Goal: Task Accomplishment & Management: Complete application form

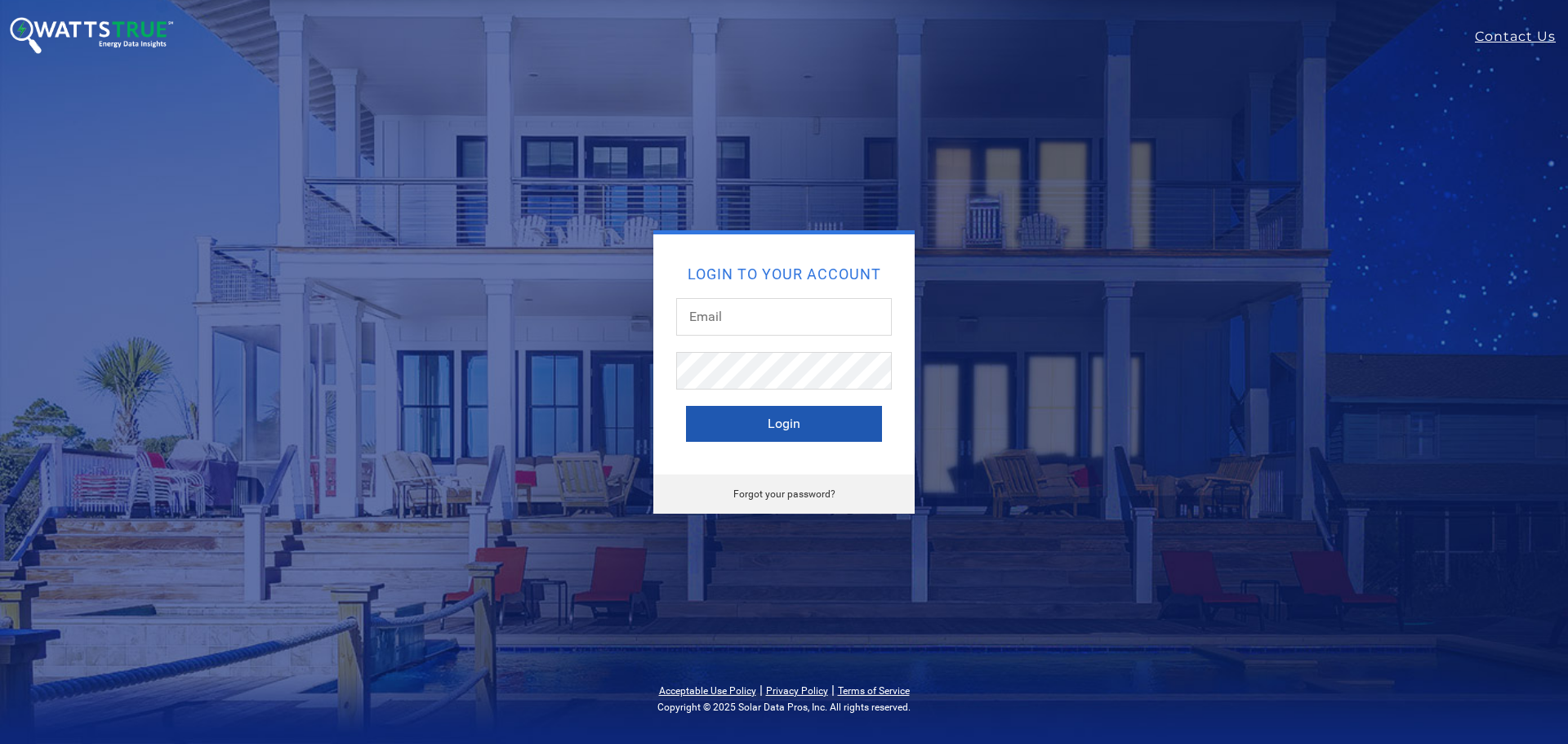
type input "Joec@turnkeyenergy.com"
click at [737, 423] on button "Login" at bounding box center [784, 424] width 196 height 36
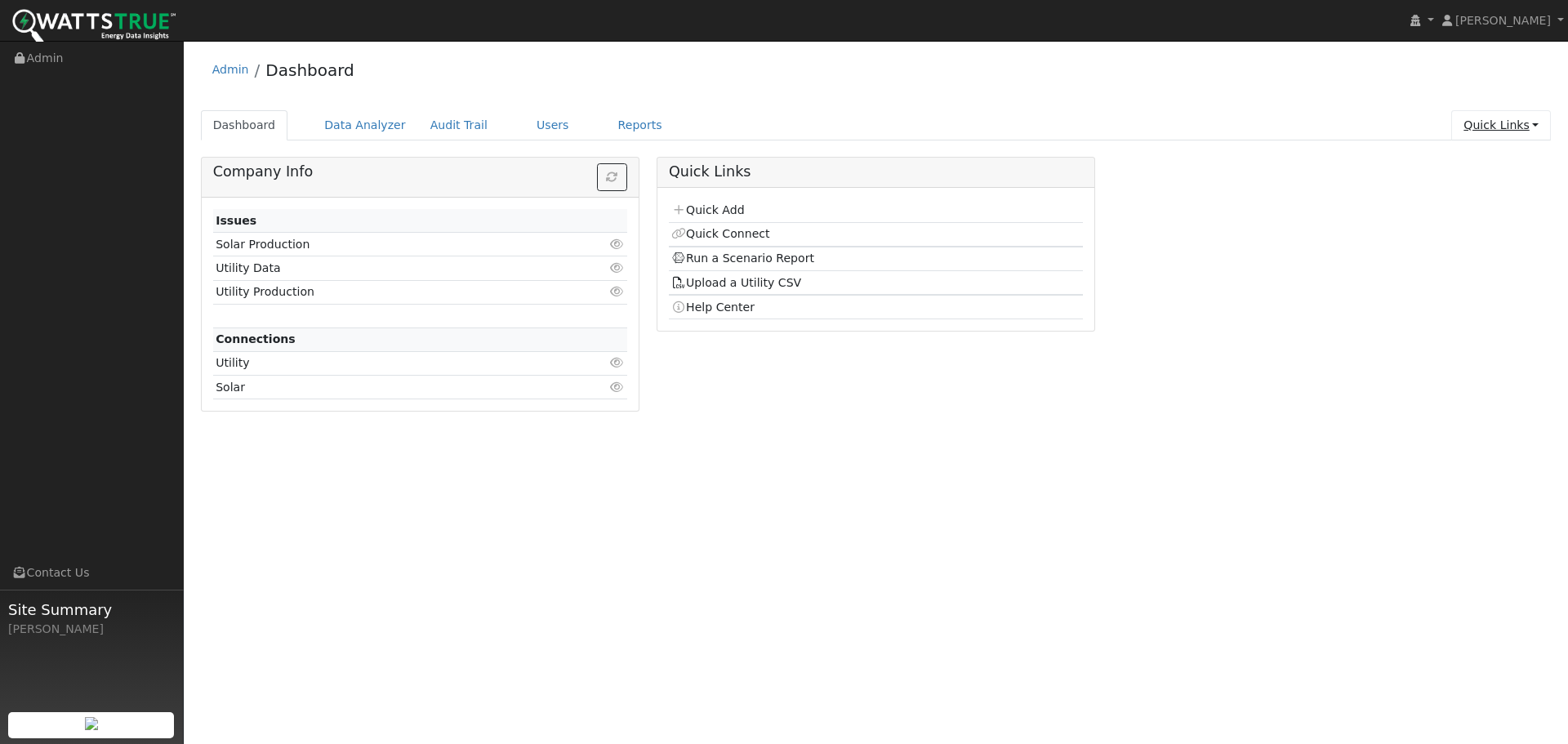
click at [1486, 125] on link "Quick Links" at bounding box center [1501, 125] width 100 height 31
click at [1451, 161] on link "Quick Add" at bounding box center [1468, 160] width 166 height 23
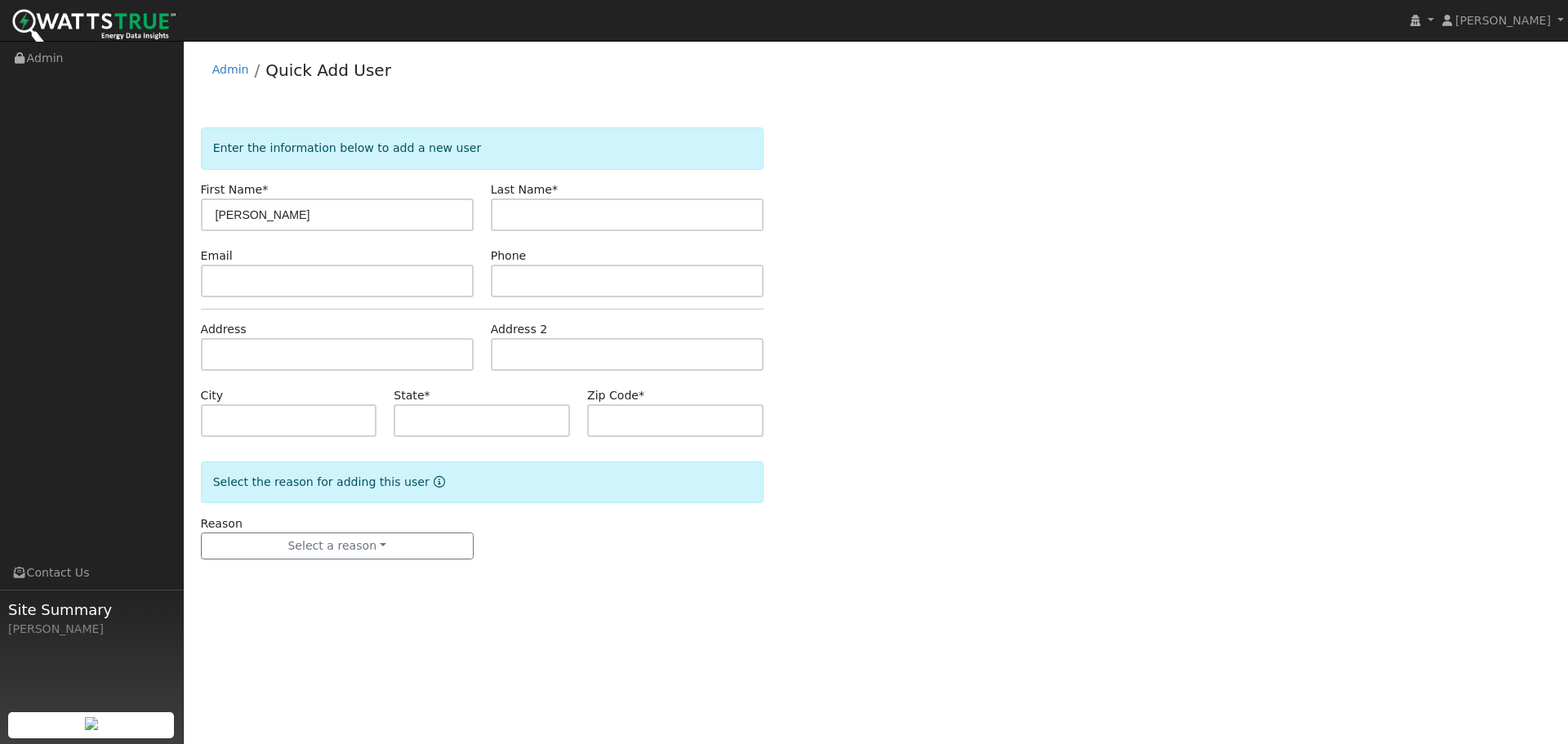
type input "[PERSON_NAME]"
type input "[EMAIL_ADDRESS][DOMAIN_NAME]"
type input "5594331333"
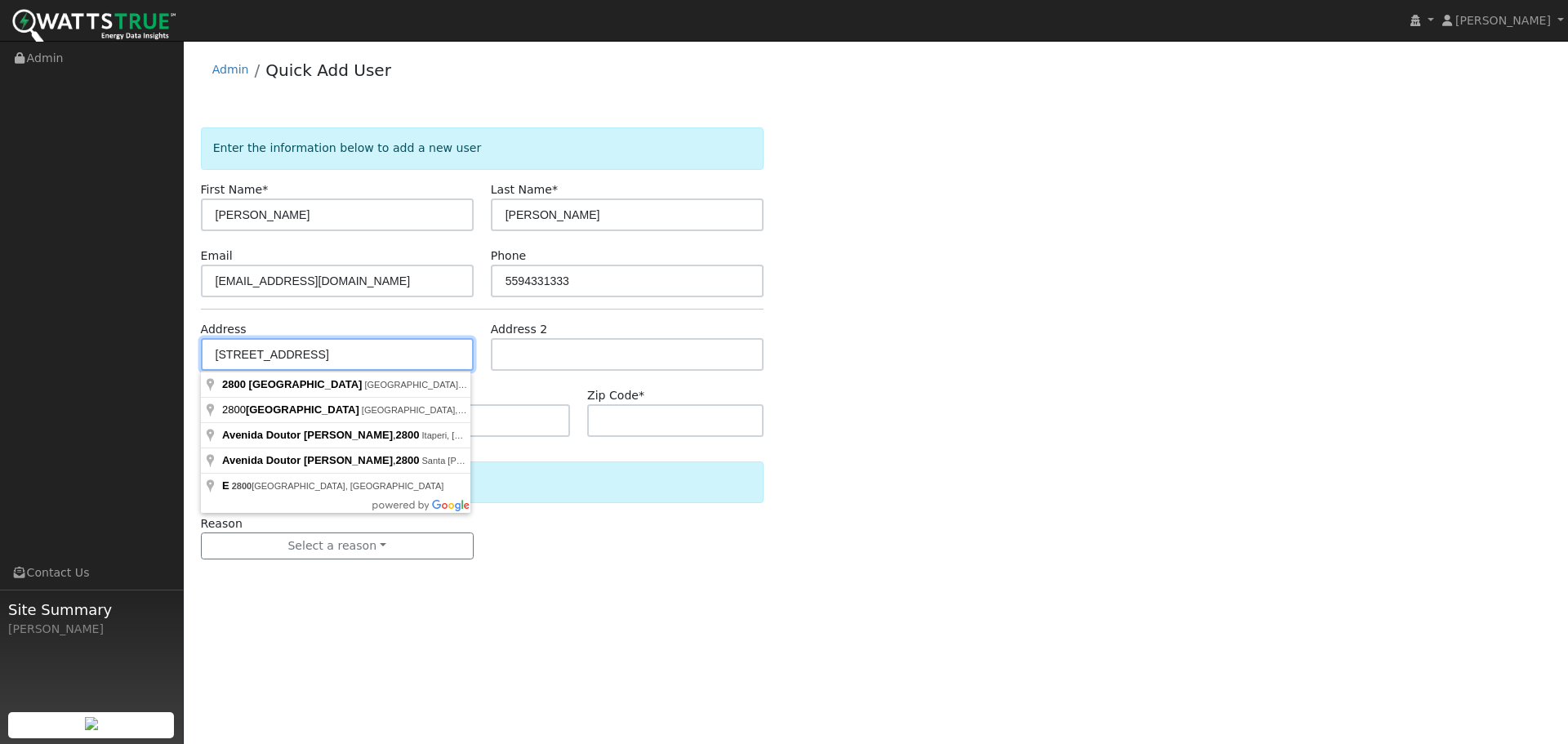
type input "2800 East Silaxo Road"
type input "Clovis"
type input "CA"
type input "93619"
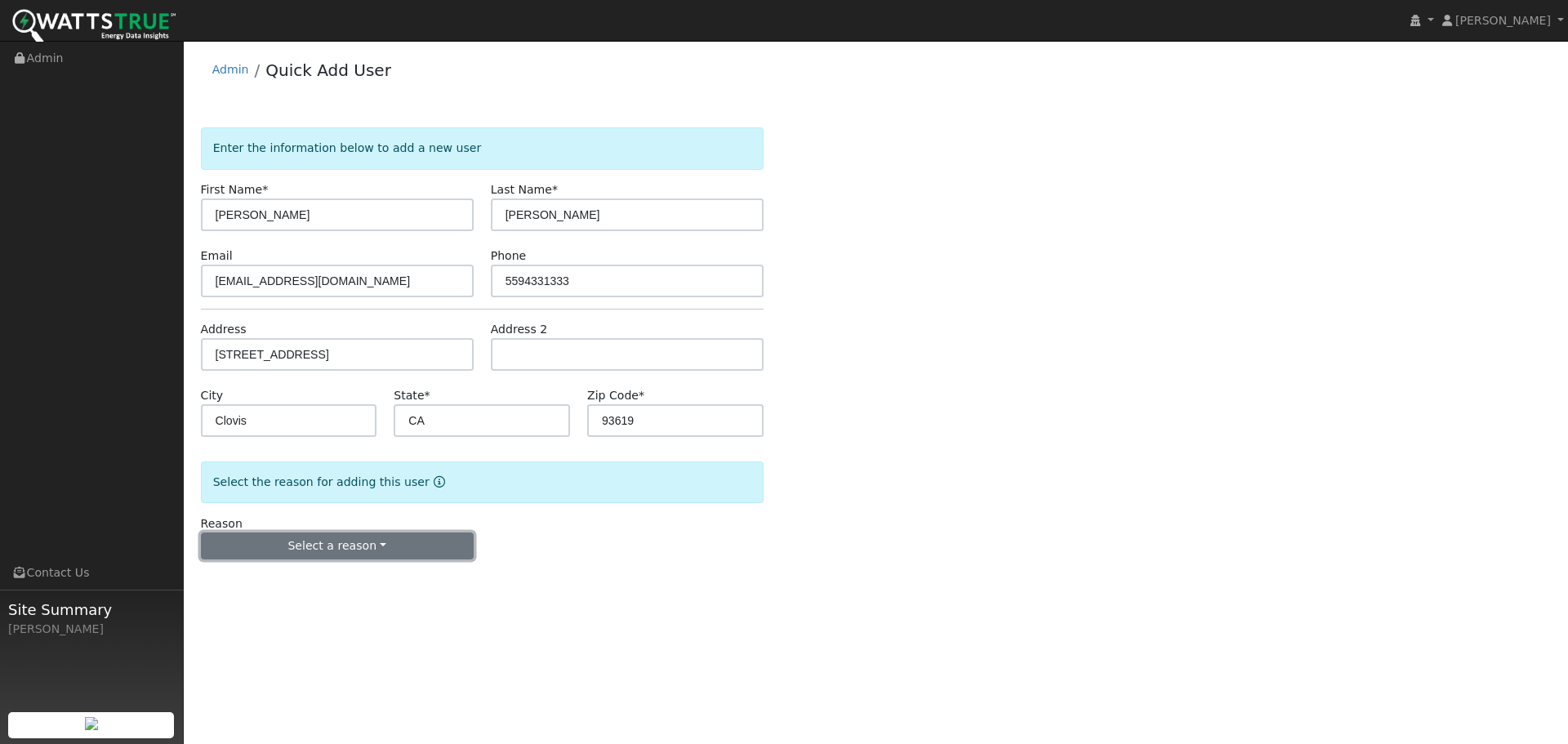
click at [432, 550] on button "Select a reason" at bounding box center [337, 547] width 273 height 28
click at [257, 632] on link "New customer has solar" at bounding box center [291, 626] width 180 height 23
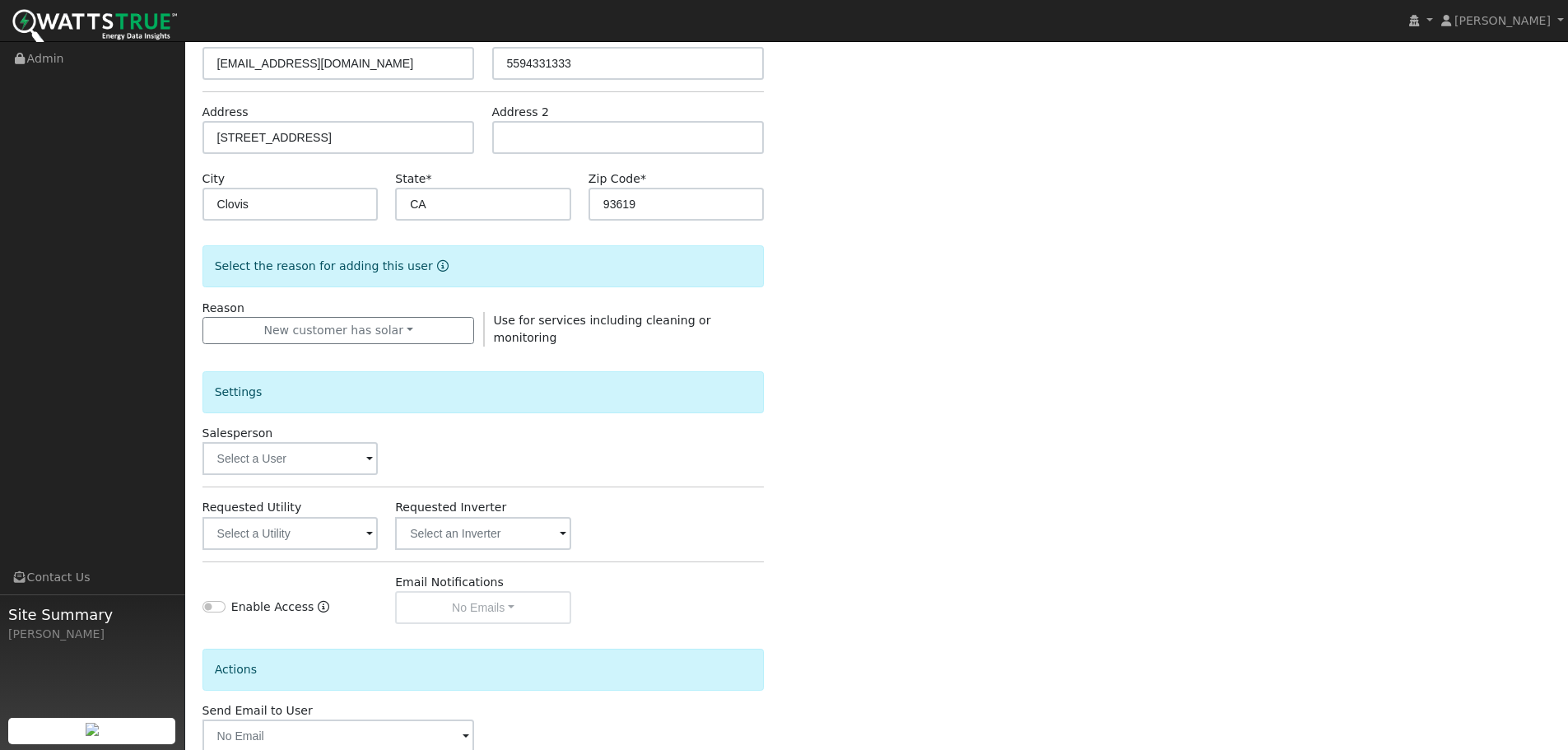
scroll to position [247, 0]
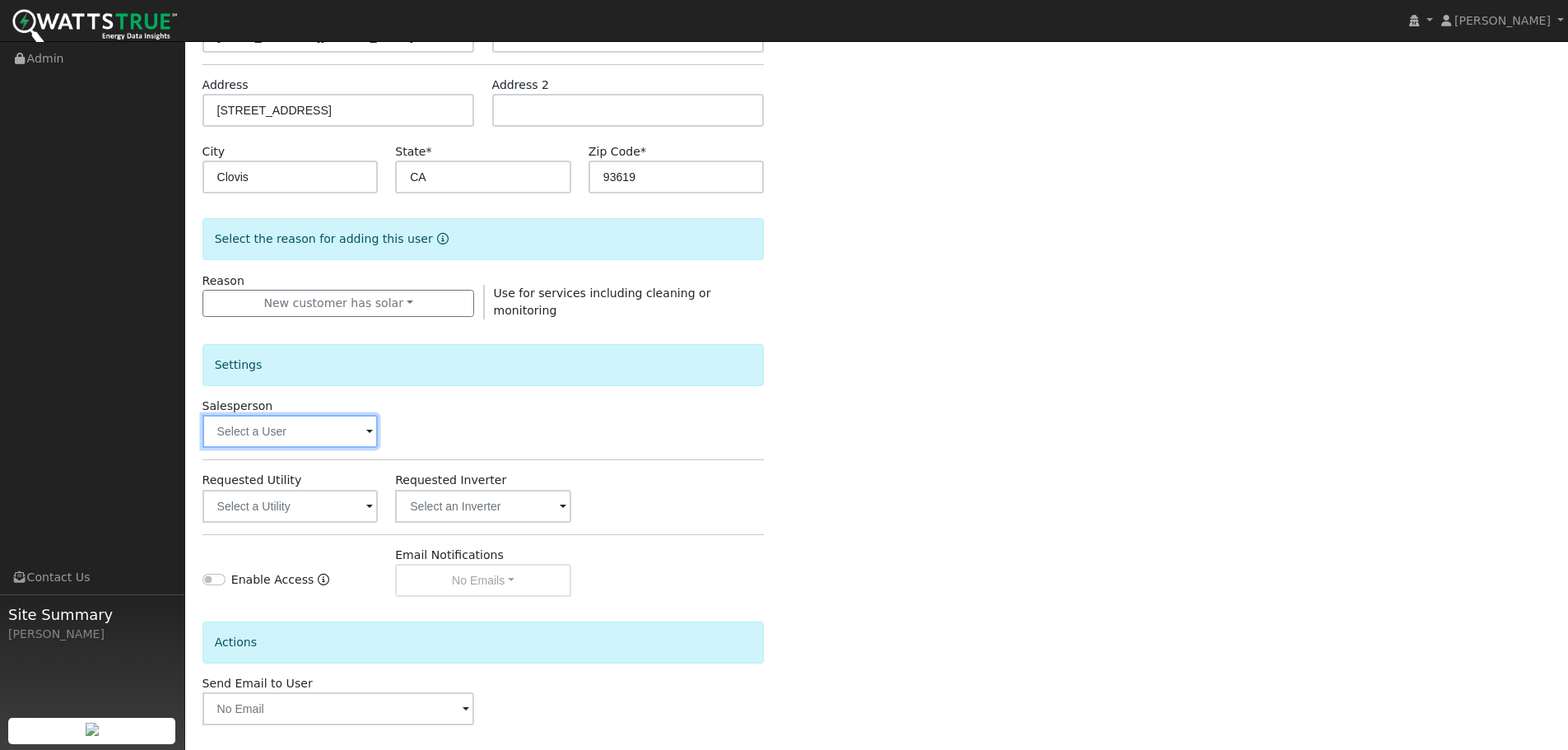
click at [328, 423] on input "text" at bounding box center [290, 431] width 176 height 33
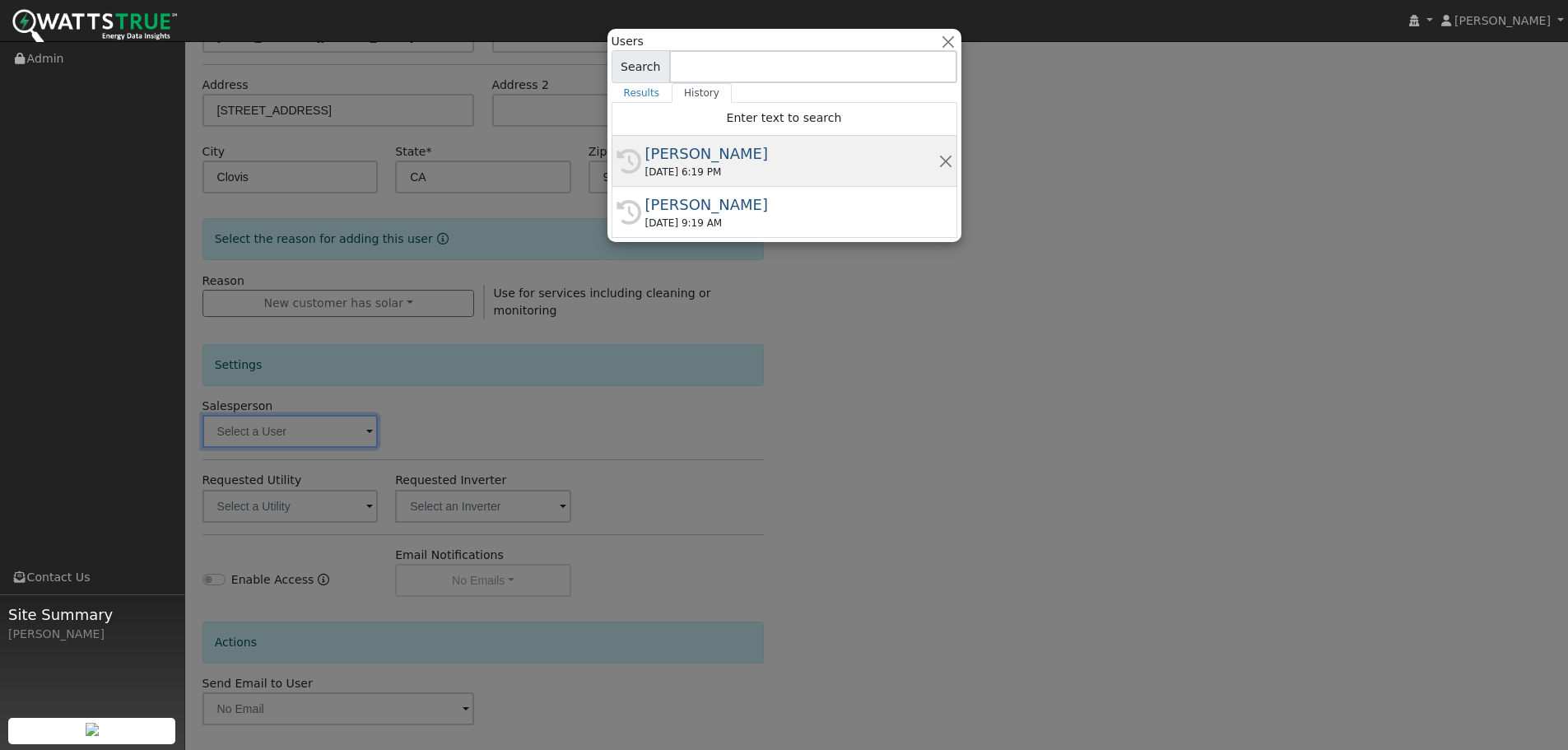
click at [722, 174] on div "07/29/2025 6:19 PM" at bounding box center [791, 173] width 293 height 15
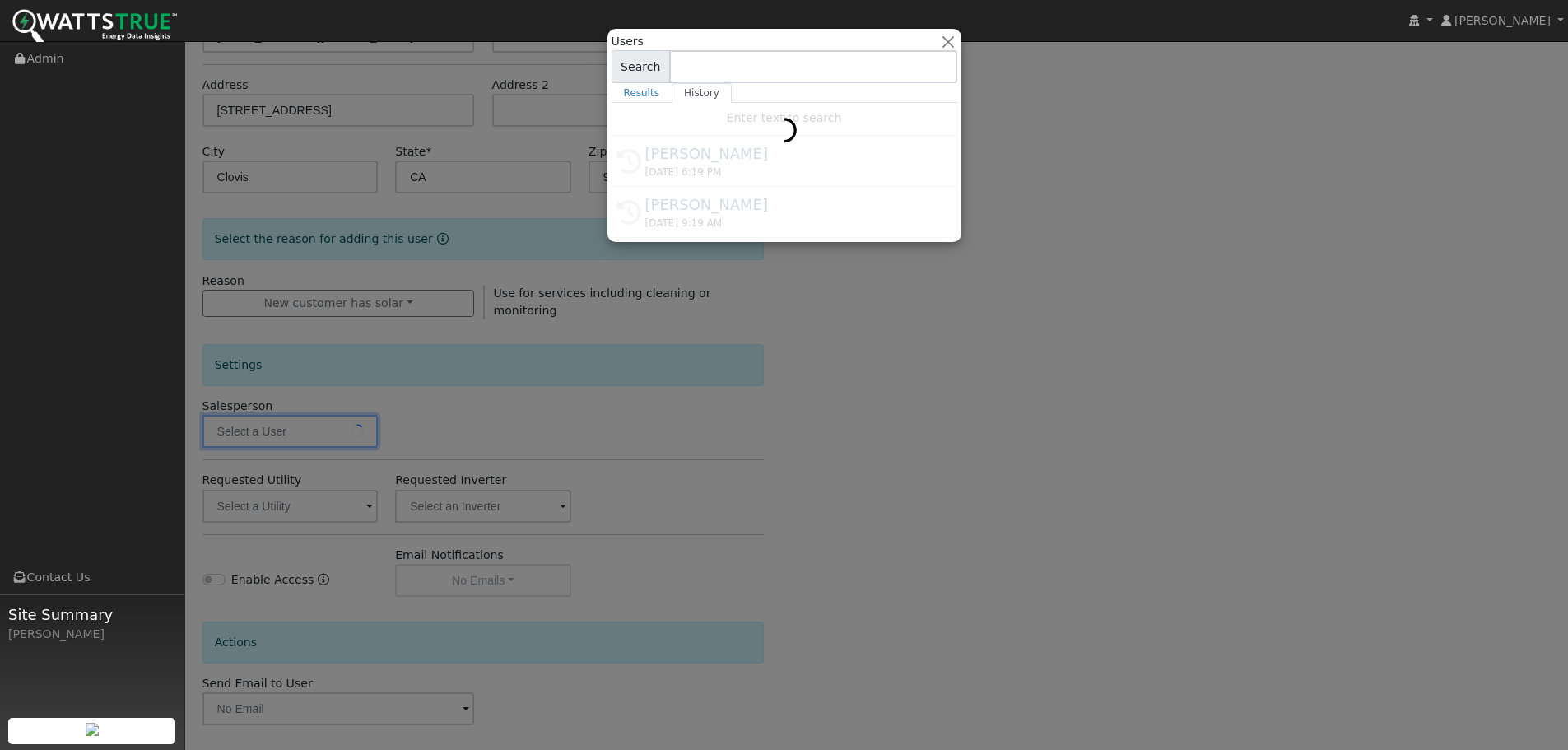
type input "[PERSON_NAME]"
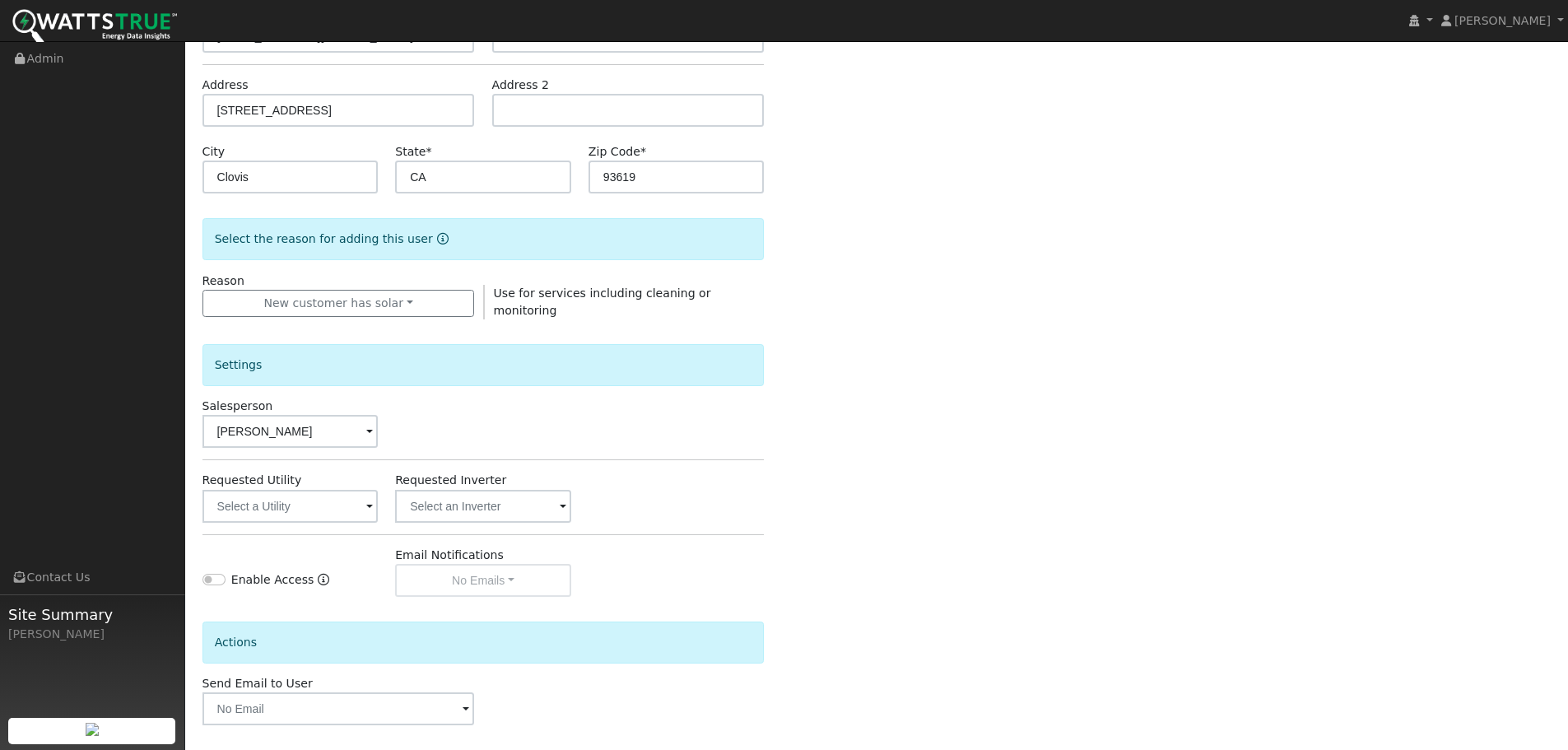
click at [368, 501] on span at bounding box center [369, 507] width 7 height 19
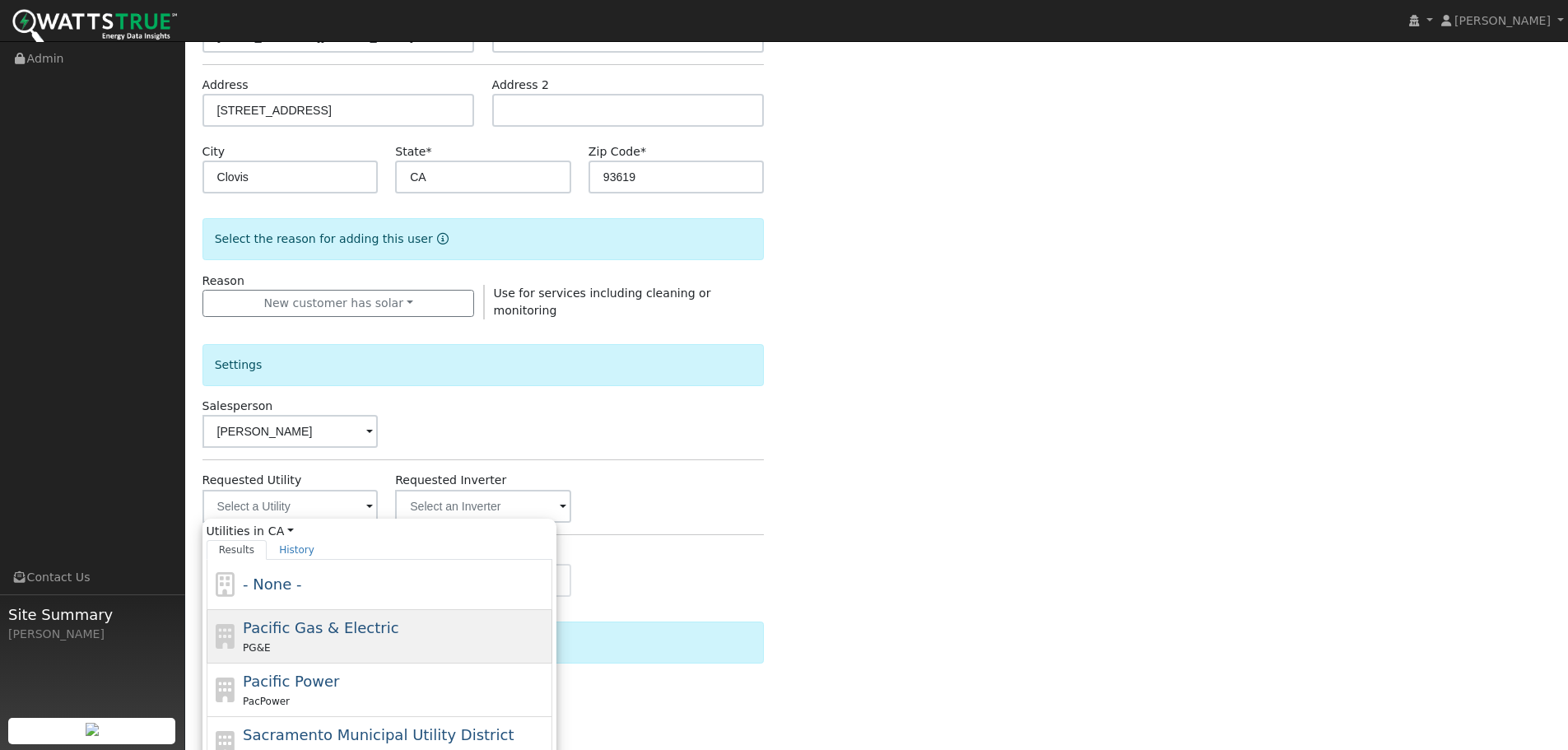
click at [396, 619] on div "Pacific Gas & Electric PG&E" at bounding box center [395, 636] width 306 height 39
type input "Pacific Gas & Electric"
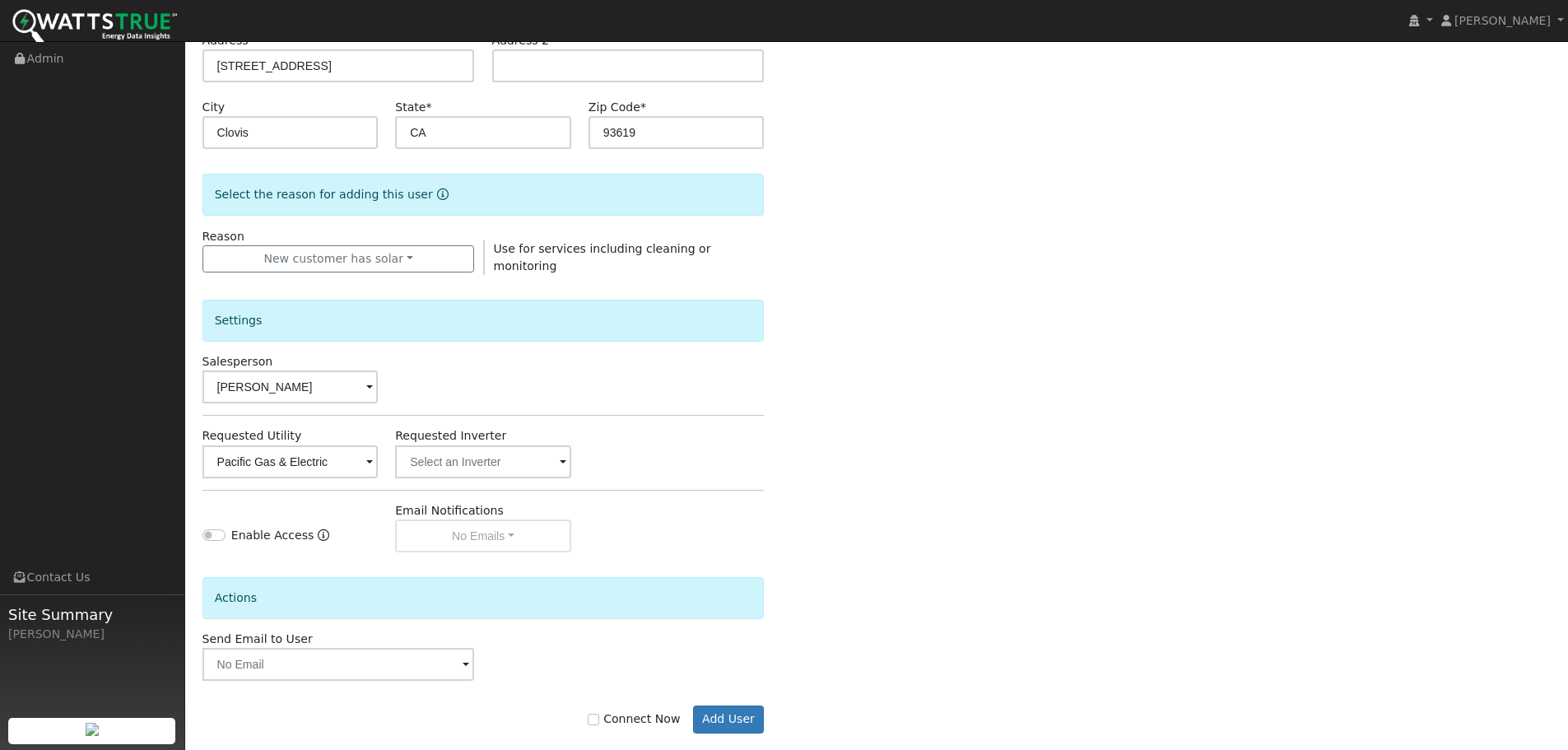
scroll to position [313, 0]
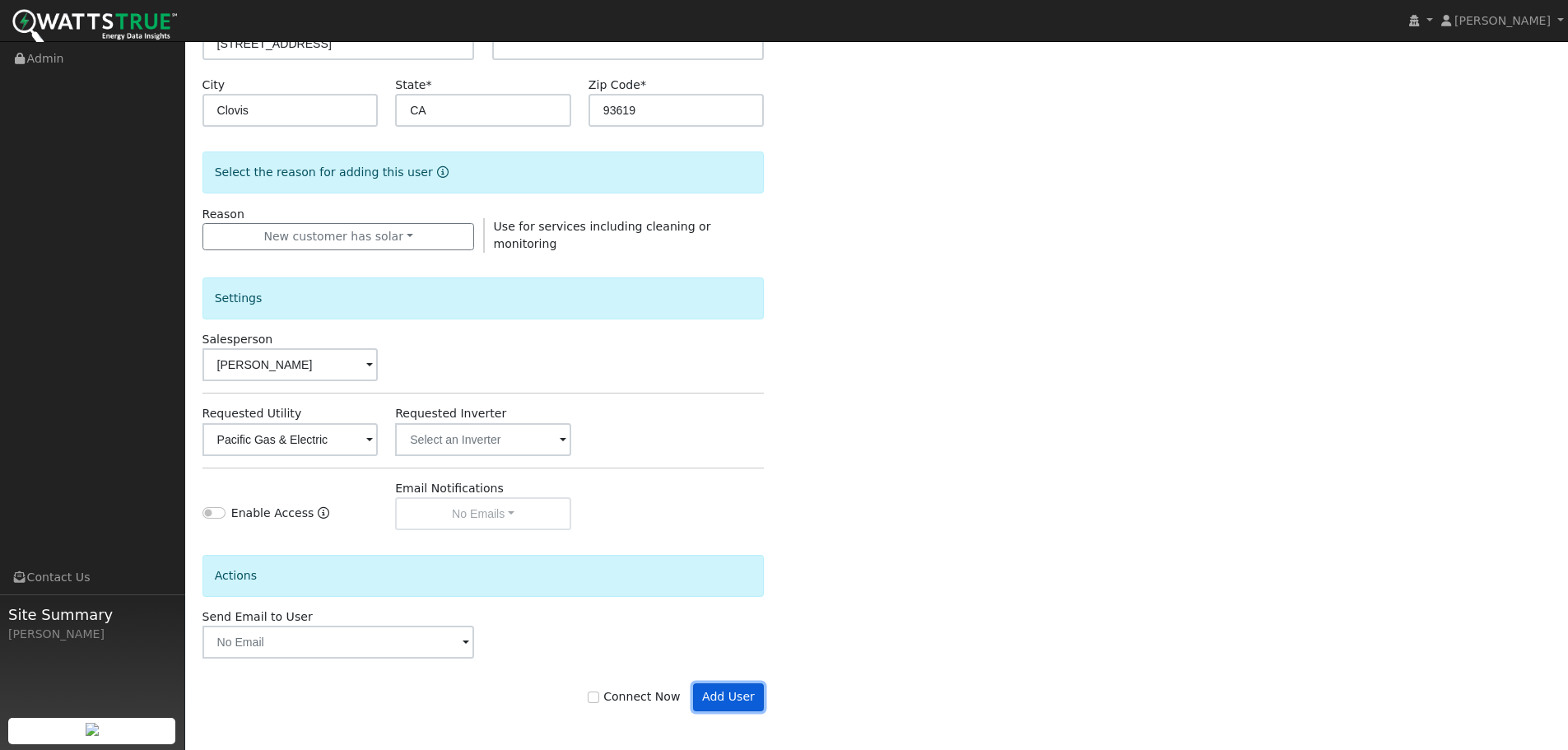
drag, startPoint x: 720, startPoint y: 698, endPoint x: 733, endPoint y: 694, distance: 13.6
click at [733, 694] on button "Add User" at bounding box center [729, 698] width 72 height 28
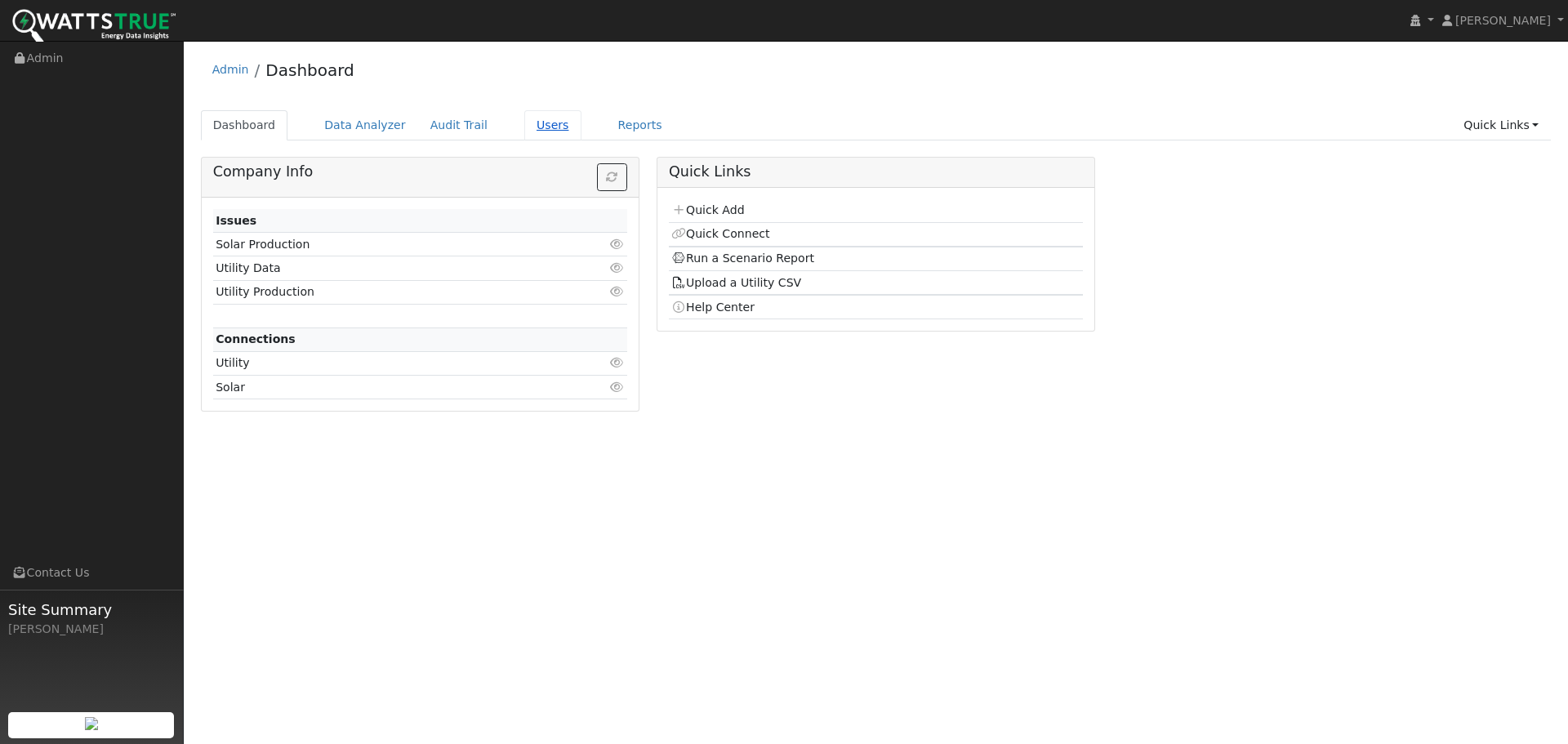
click at [525, 118] on link "Users" at bounding box center [553, 125] width 57 height 31
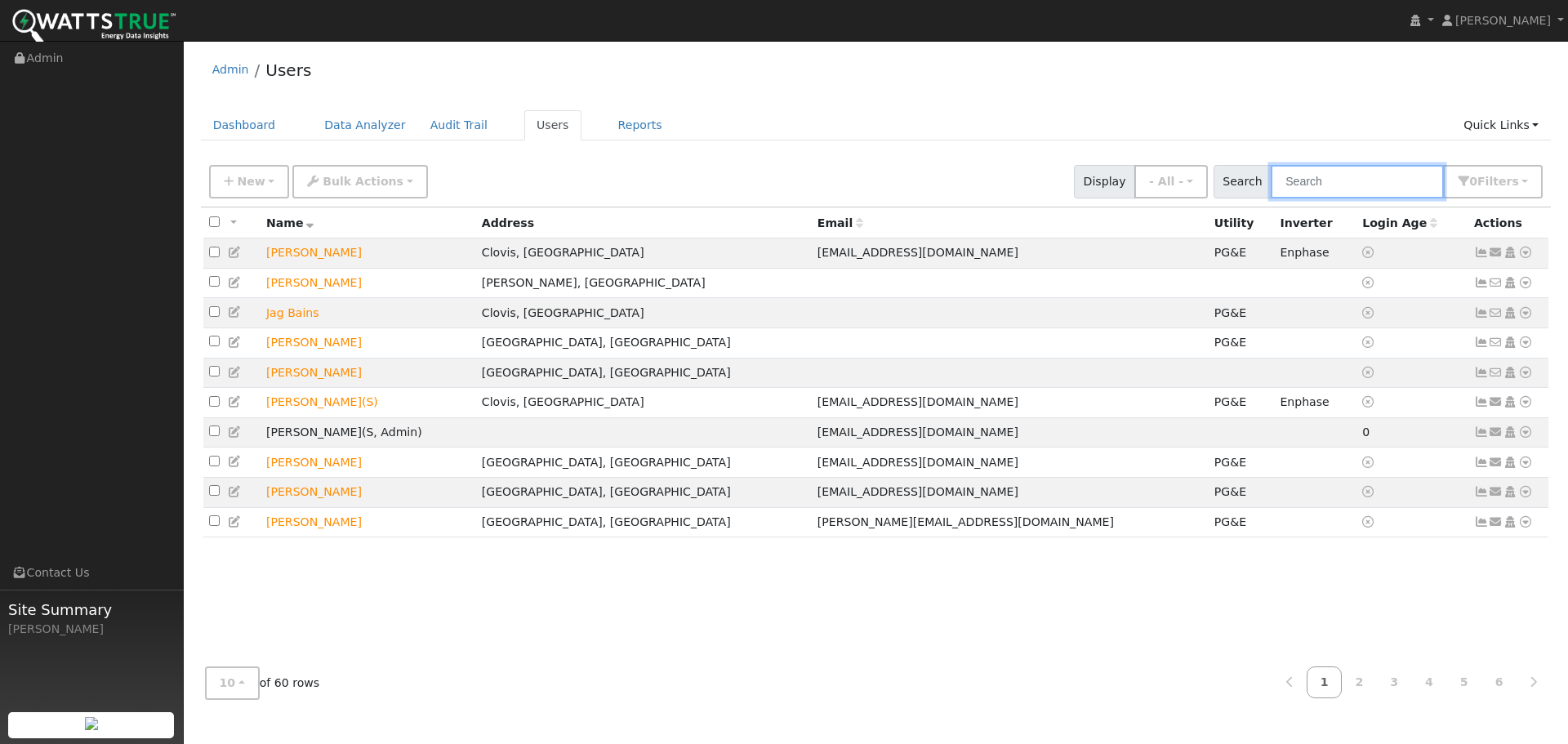
click at [1316, 197] on input "text" at bounding box center [1357, 181] width 173 height 33
type input "simonian"
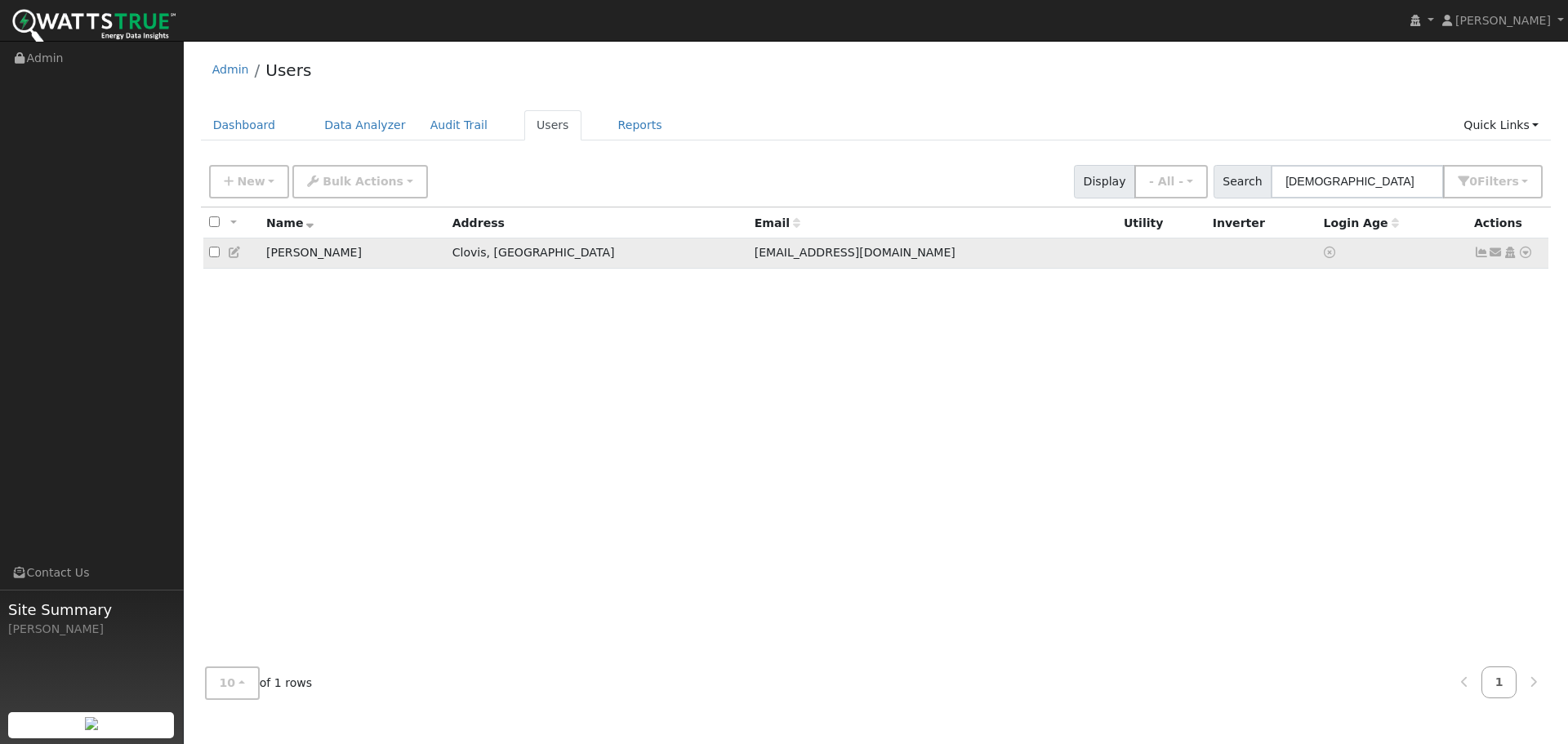
click at [1528, 258] on icon at bounding box center [1526, 253] width 15 height 11
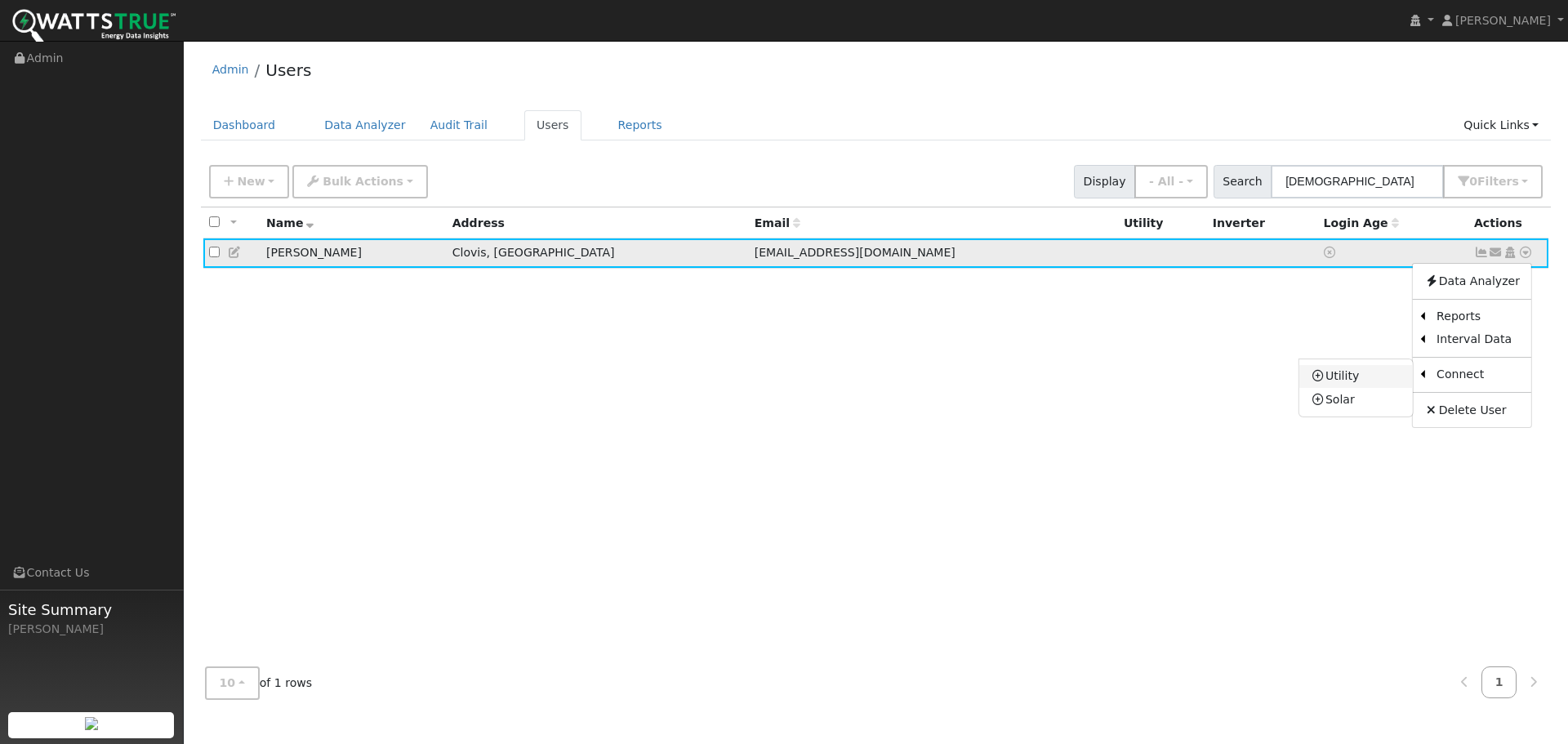
click at [1354, 379] on link "Utility" at bounding box center [1356, 377] width 114 height 23
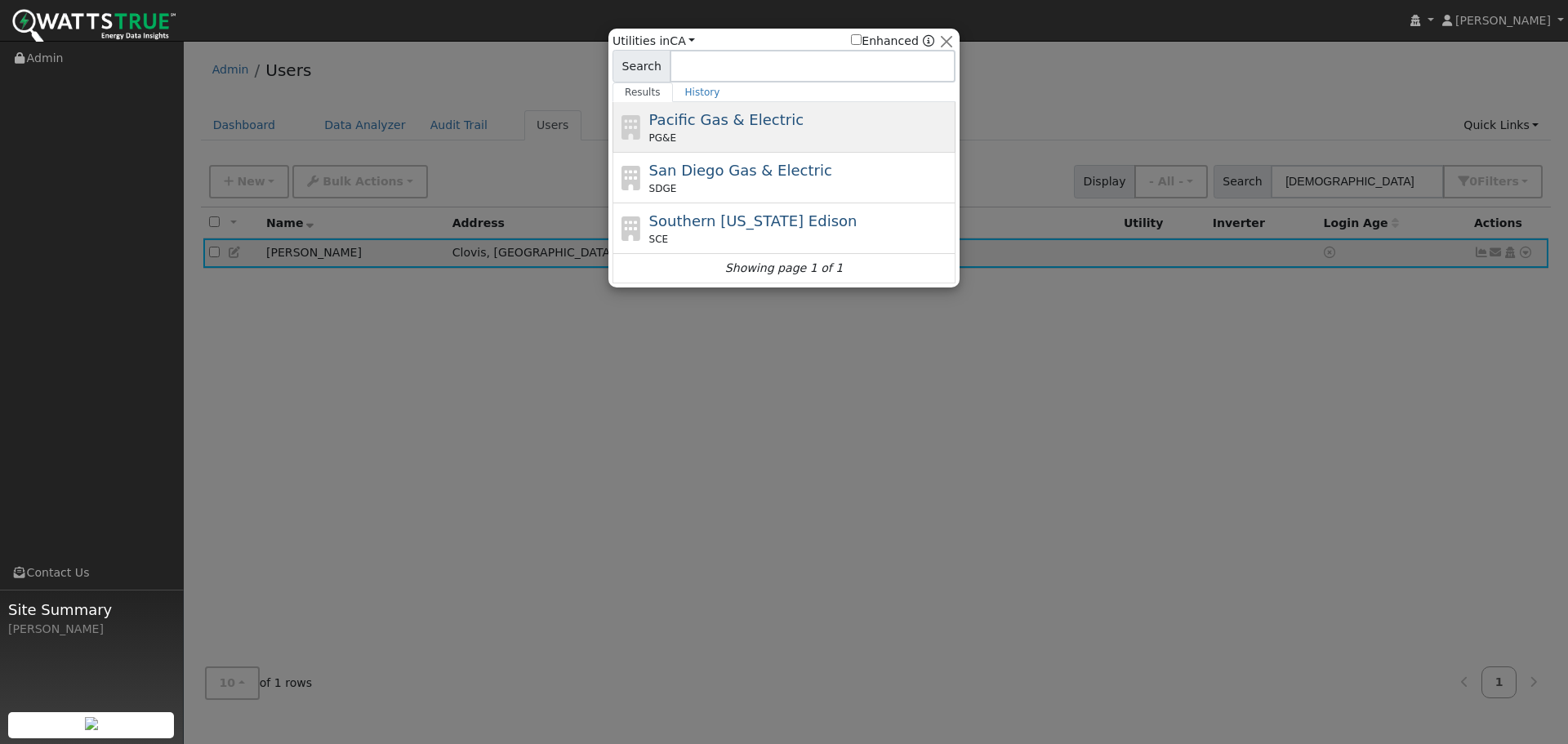
click at [807, 125] on div "Pacific Gas & Electric PG&E" at bounding box center [801, 127] width 303 height 37
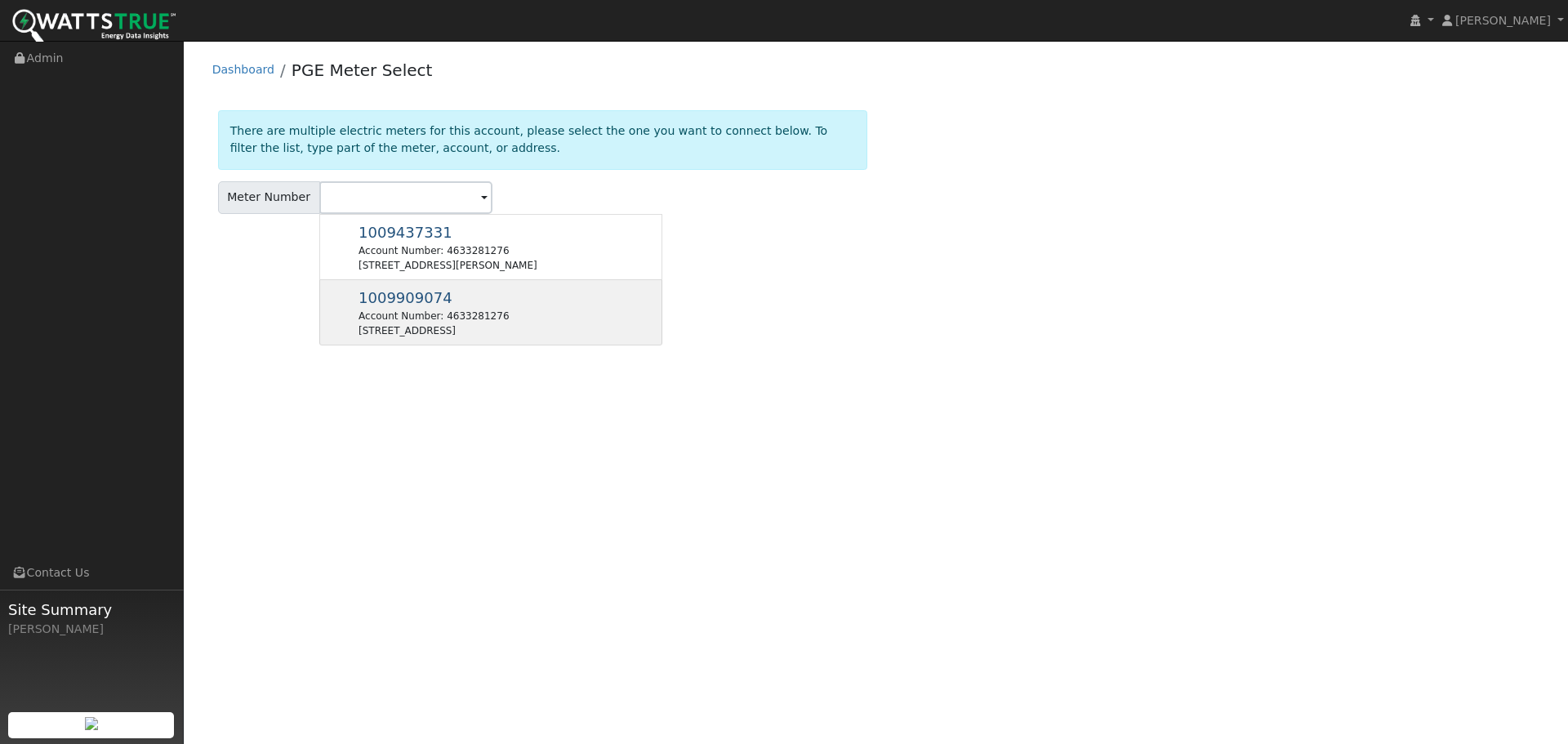
click at [547, 322] on div "1009909074 Account Number: 4633281276 [STREET_ADDRESS]" at bounding box center [490, 313] width 343 height 66
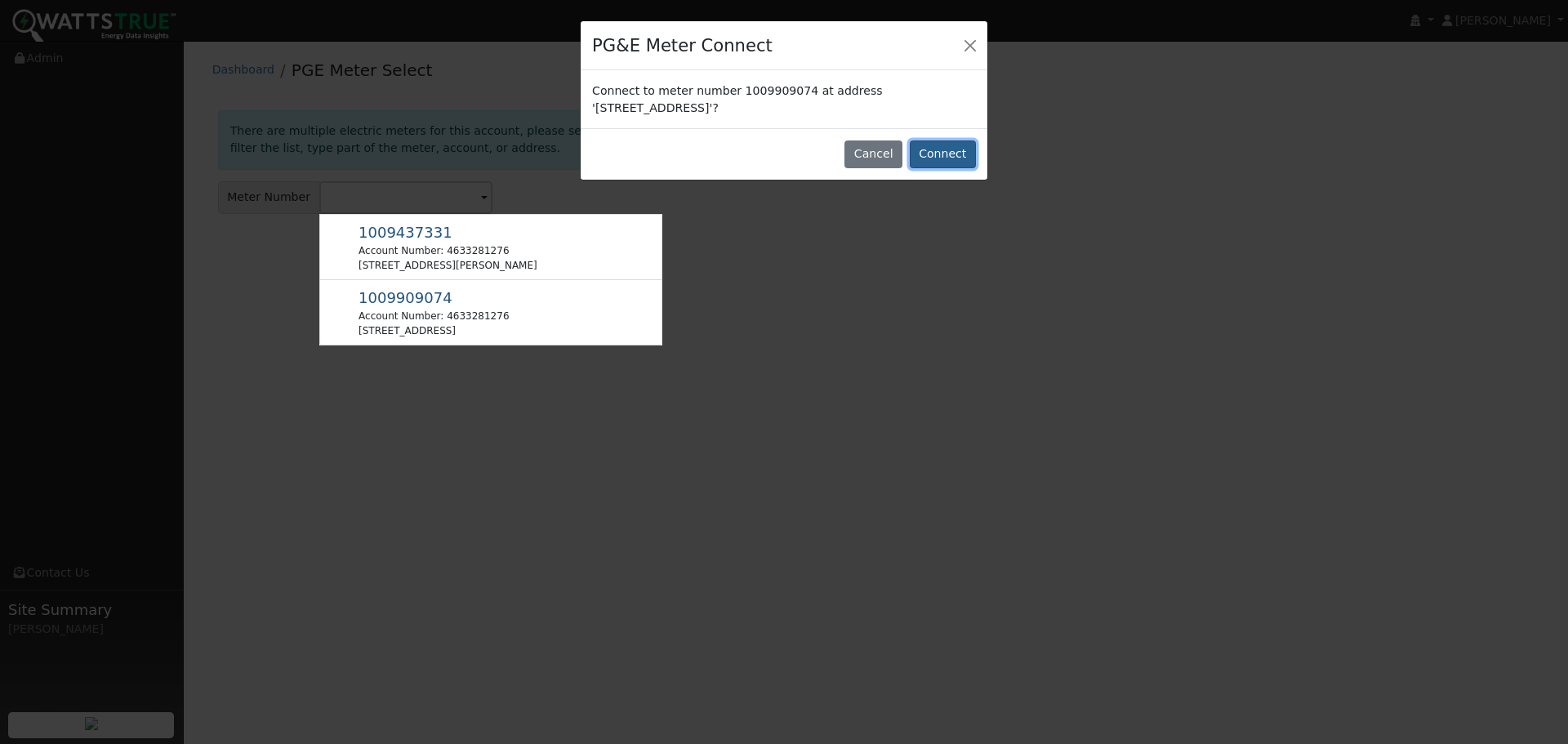
click at [954, 152] on button "Connect" at bounding box center [944, 155] width 67 height 28
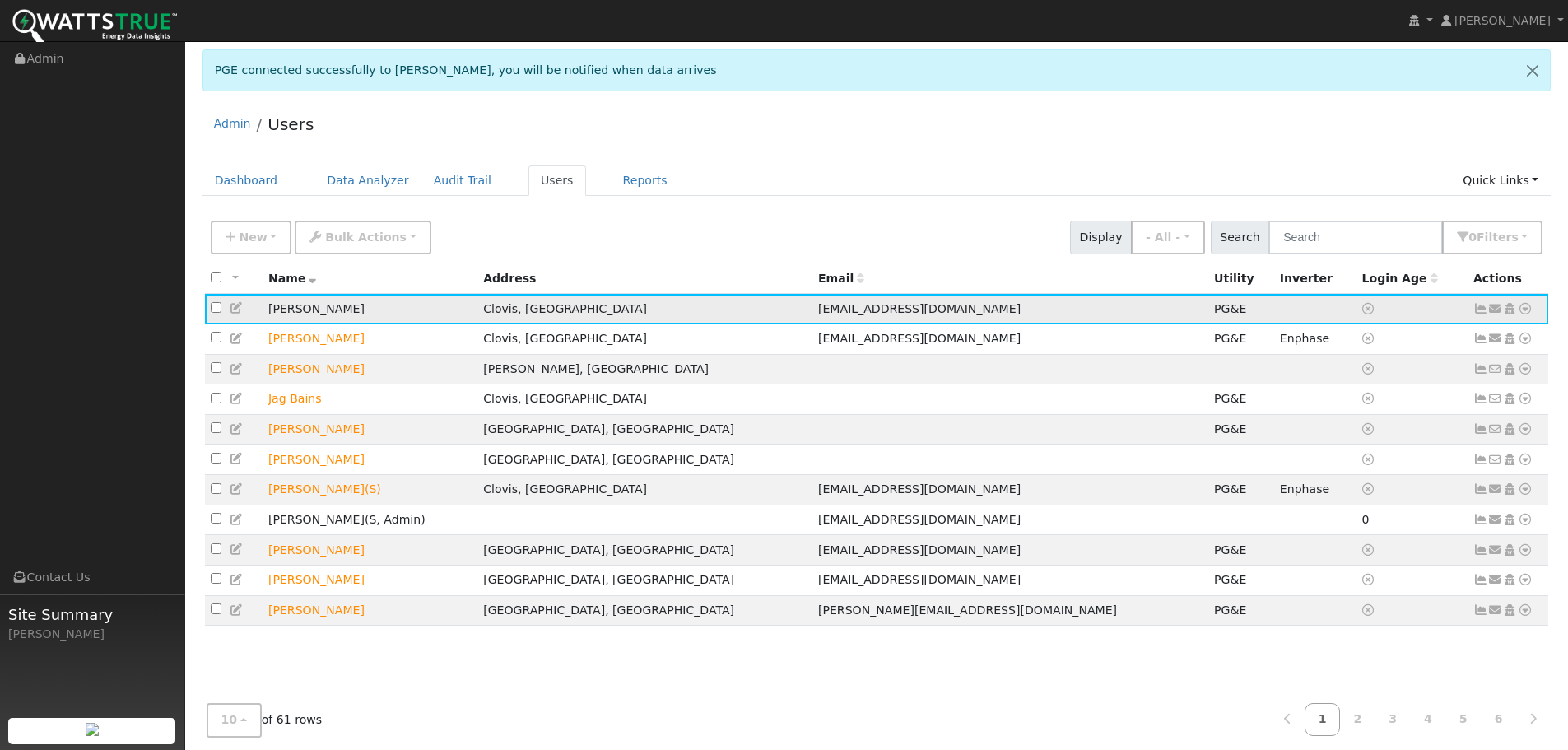
click at [1525, 312] on icon at bounding box center [1525, 309] width 15 height 11
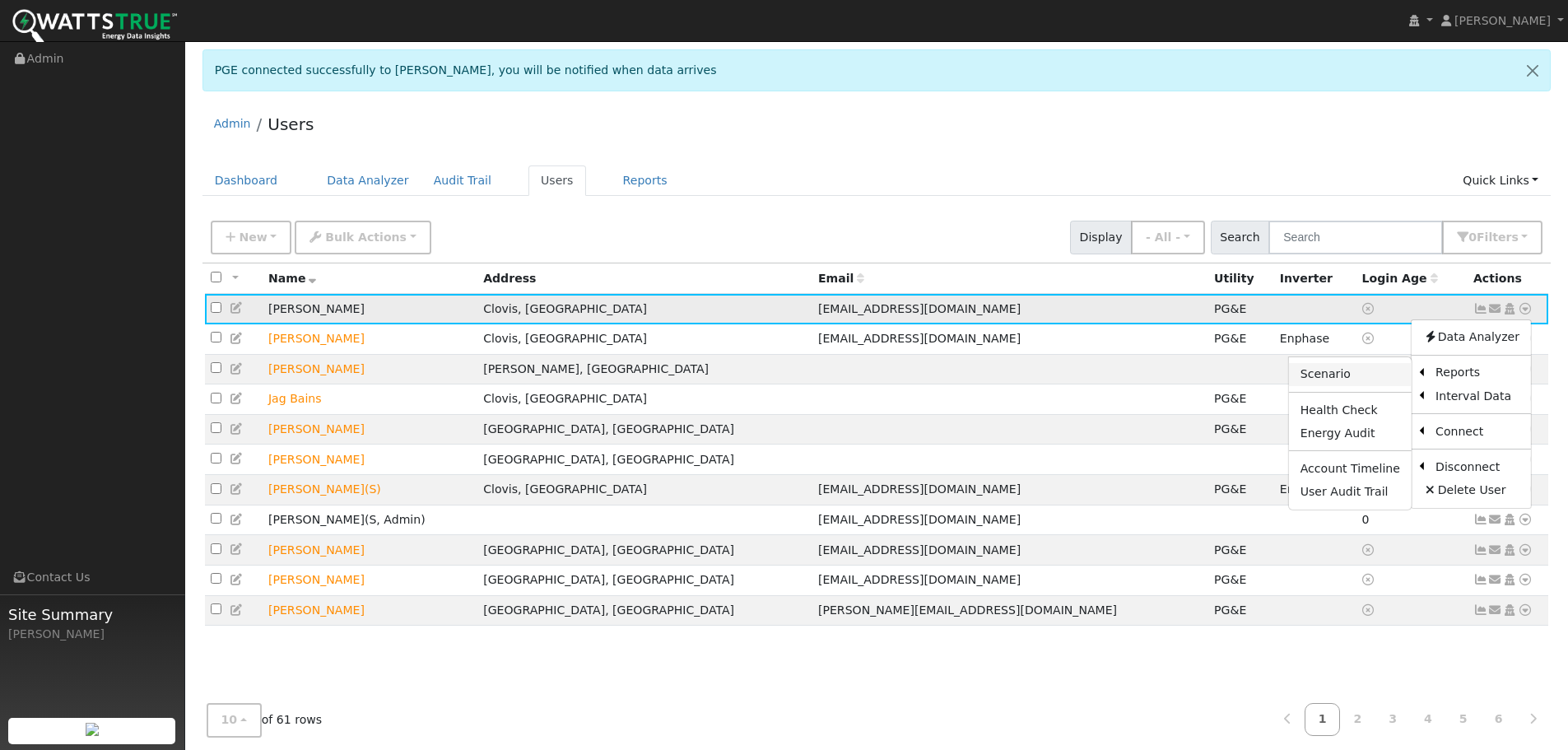
click at [1376, 378] on link "Scenario" at bounding box center [1351, 374] width 123 height 23
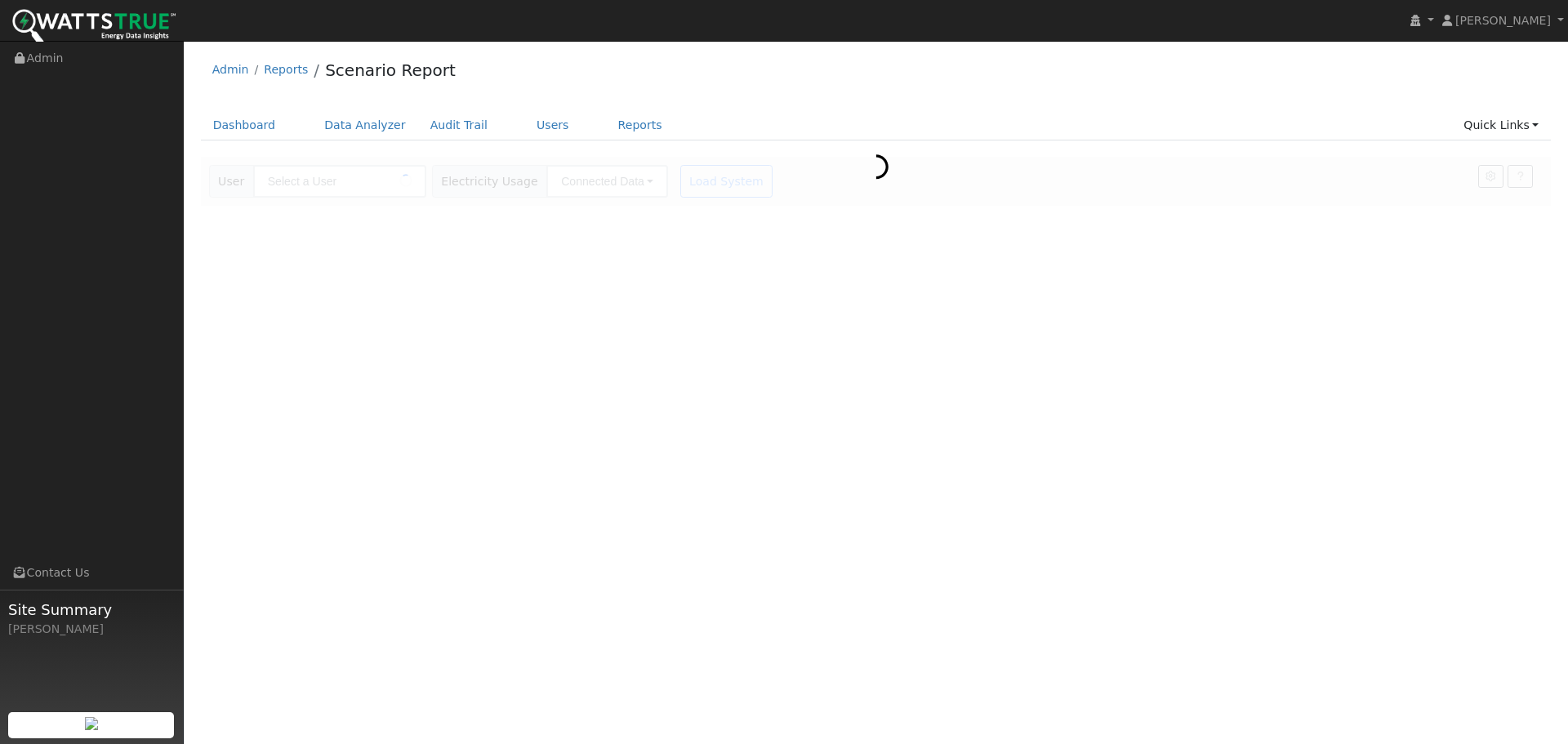
type input "Peter Simonian"
type input "Pacific Gas & Electric"
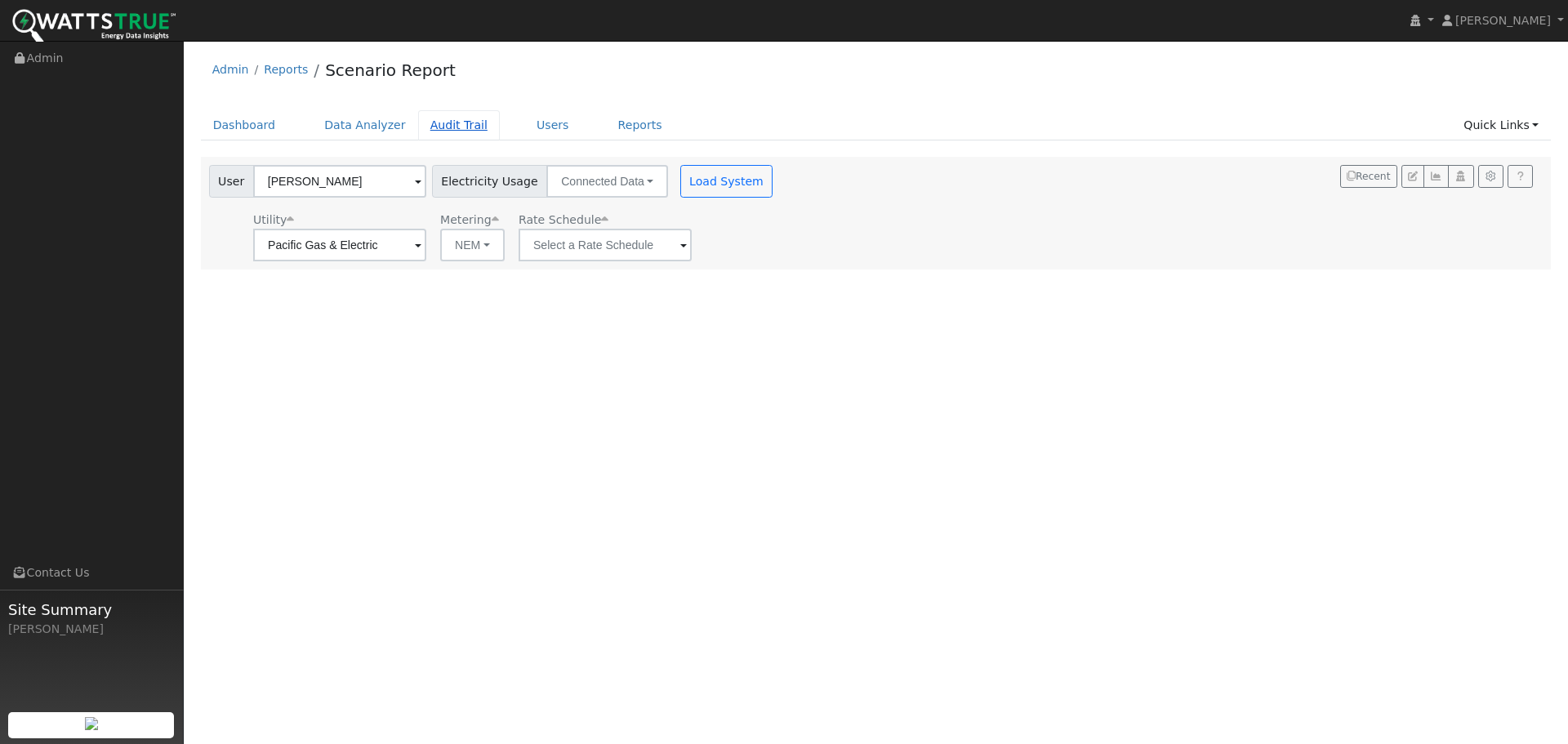
click at [451, 132] on link "Audit Trail" at bounding box center [459, 125] width 81 height 31
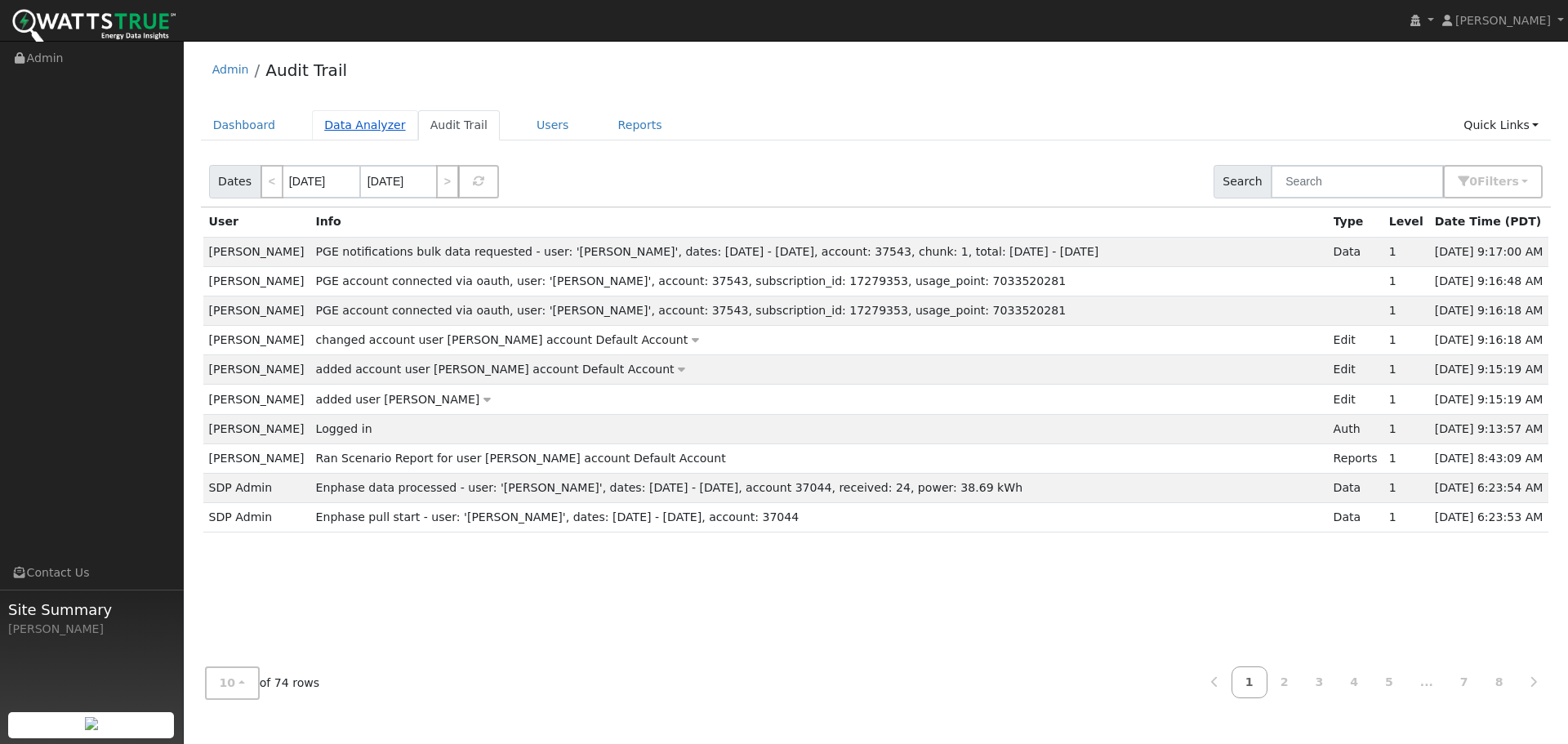
click at [377, 127] on link "Data Analyzer" at bounding box center [364, 125] width 106 height 31
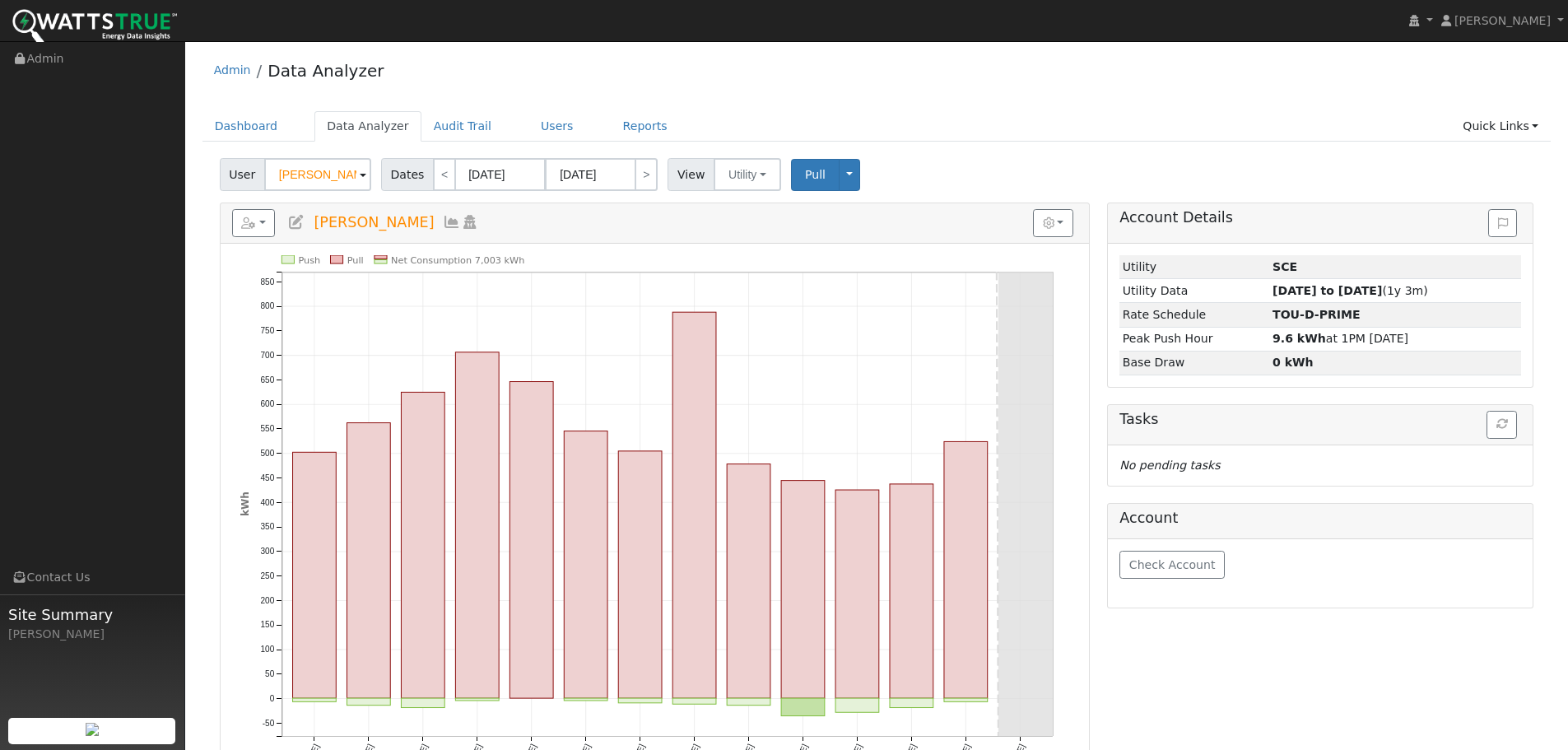
click at [361, 176] on span at bounding box center [363, 175] width 7 height 19
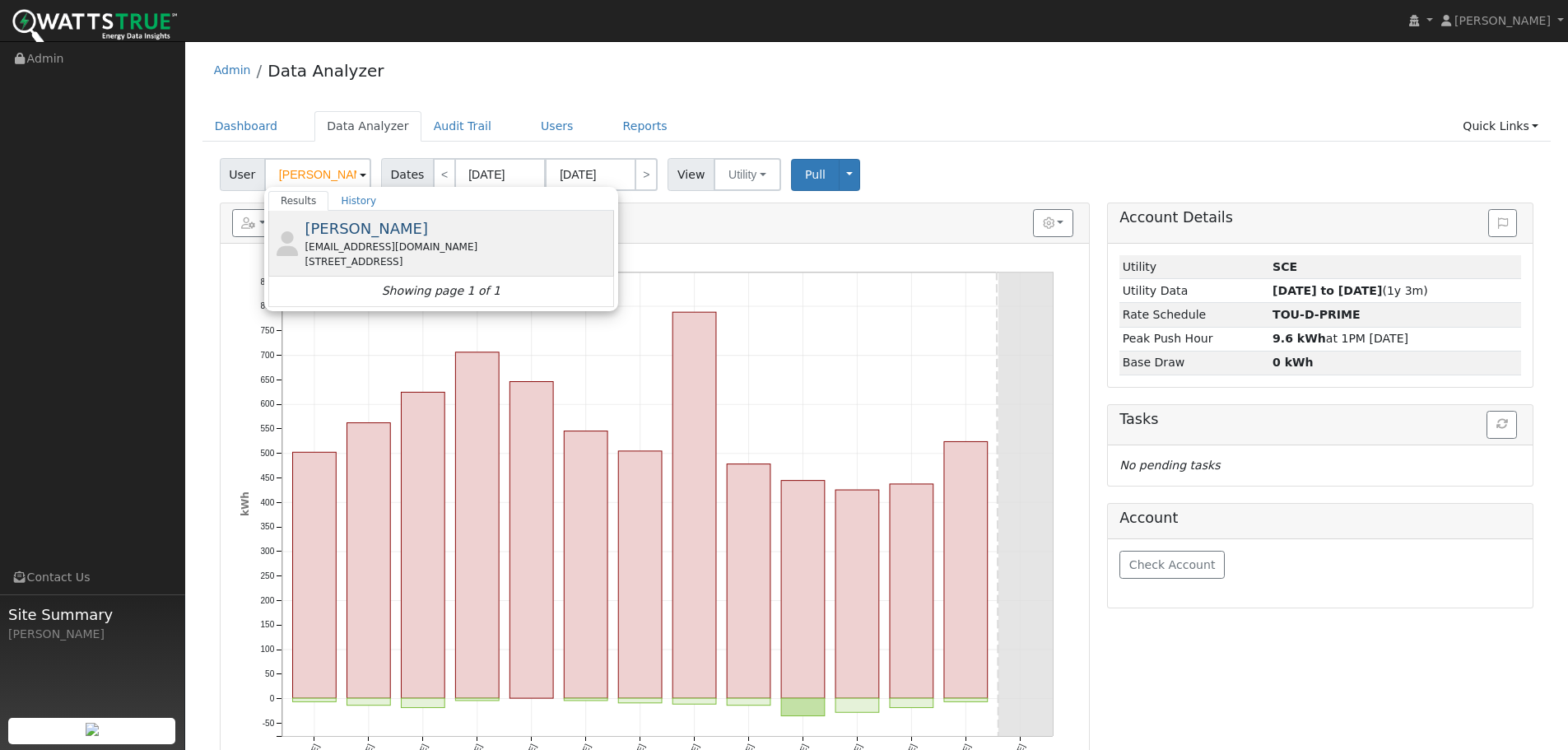
click at [322, 224] on span "[PERSON_NAME]" at bounding box center [366, 229] width 123 height 18
type input "[PERSON_NAME]"
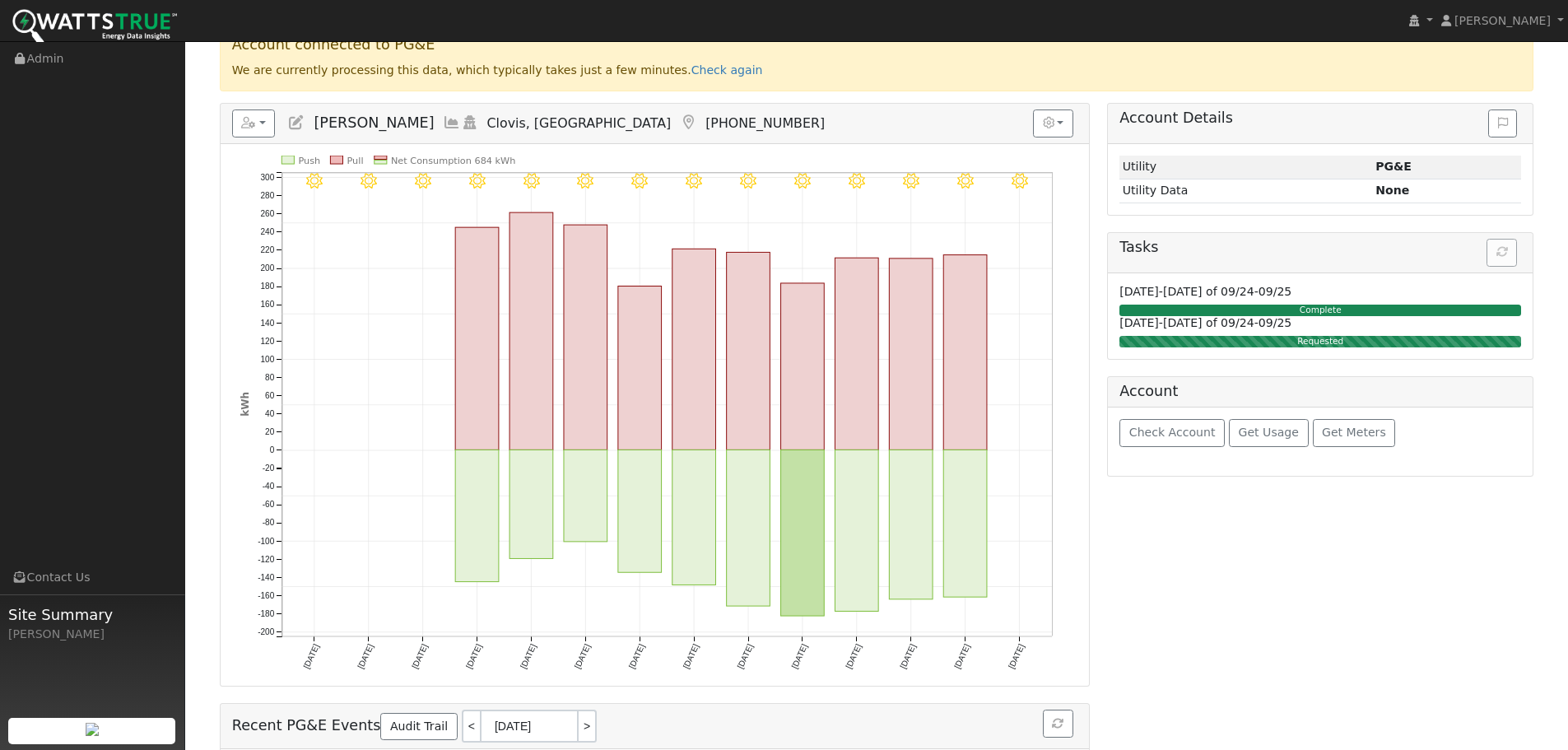
scroll to position [171, 0]
